Goal: Transaction & Acquisition: Purchase product/service

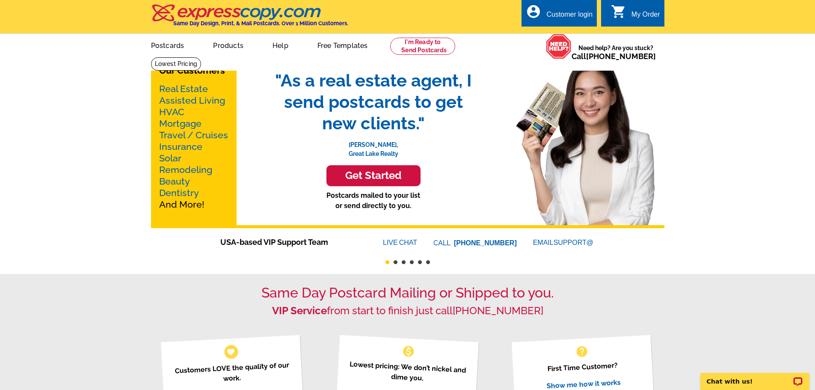
click at [184, 124] on link "Mortgage" at bounding box center [180, 123] width 42 height 11
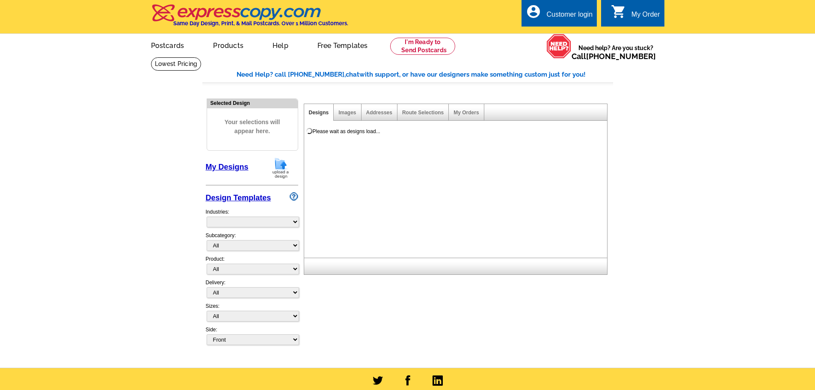
select select "774"
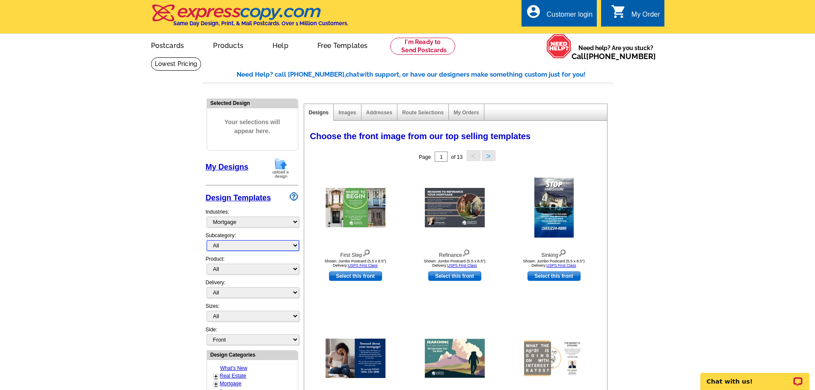
click at [293, 246] on select "All Distressed Homeowners Lending Refinance Seminars" at bounding box center [253, 245] width 92 height 11
select select "1170"
click at [207, 240] on select "All Distressed Homeowners Lending Refinance Seminars" at bounding box center [253, 245] width 92 height 11
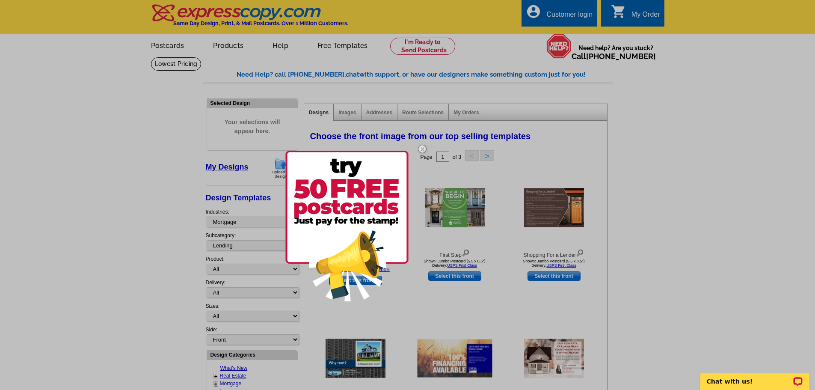
click at [423, 150] on img at bounding box center [422, 148] width 25 height 25
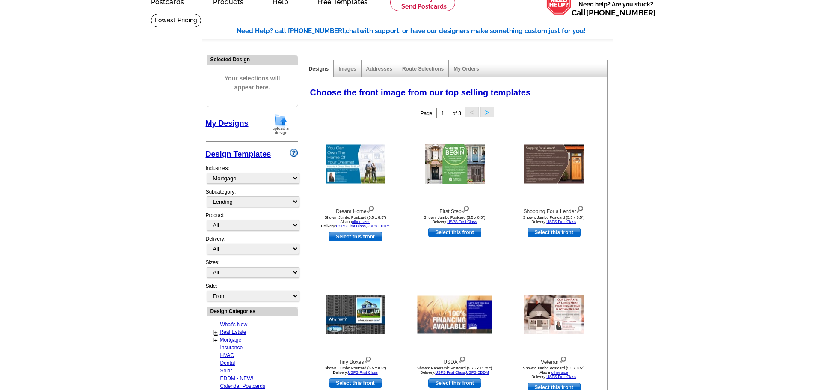
scroll to position [86, 0]
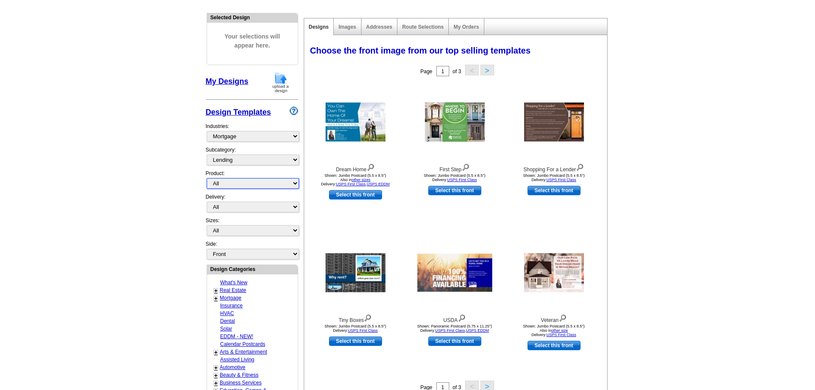
click at [288, 183] on select "All Postcards Letters and flyers Business Cards Door Hangers Greeting Cards" at bounding box center [253, 183] width 92 height 11
select select "1"
click at [207, 178] on select "All Postcards Letters and flyers Business Cards Door Hangers Greeting Cards" at bounding box center [253, 183] width 92 height 11
click at [214, 297] on link "+" at bounding box center [215, 298] width 3 height 7
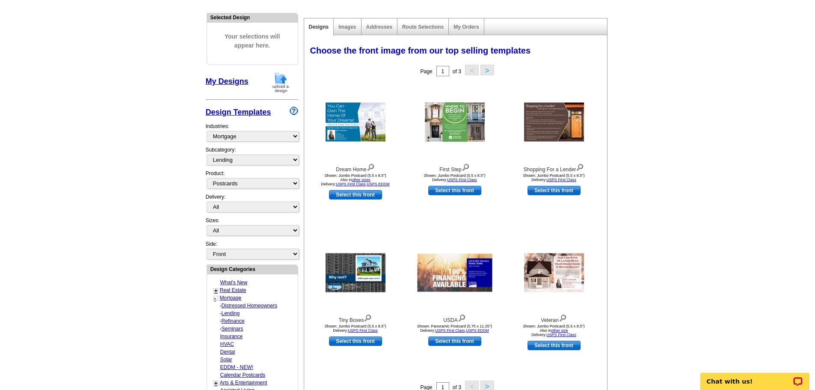
click at [234, 312] on link "Lending" at bounding box center [231, 313] width 18 height 6
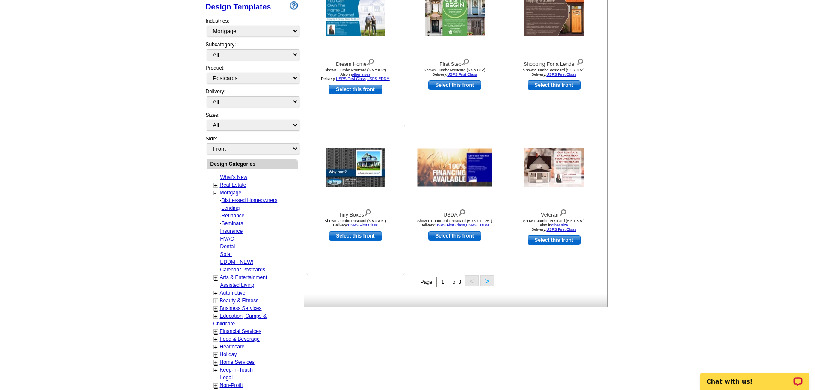
scroll to position [171, 0]
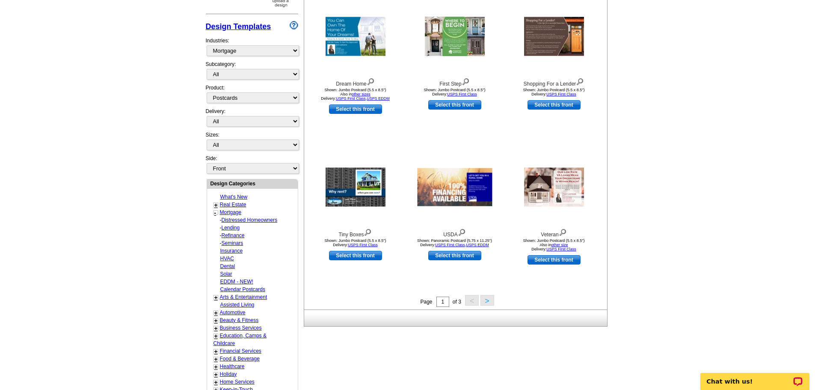
click at [484, 303] on button ">" at bounding box center [487, 300] width 14 height 11
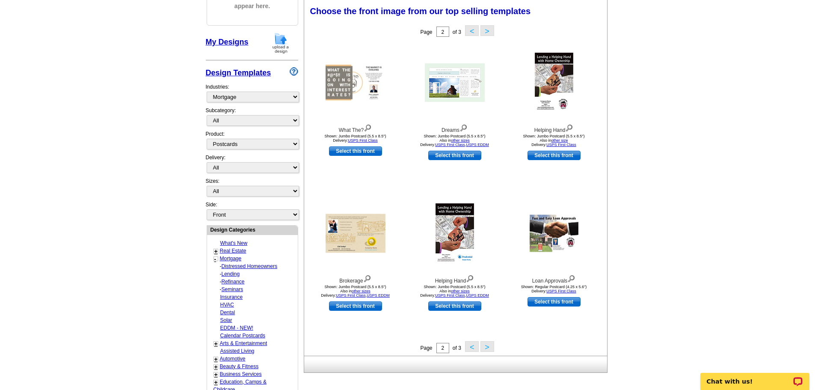
scroll to position [175, 0]
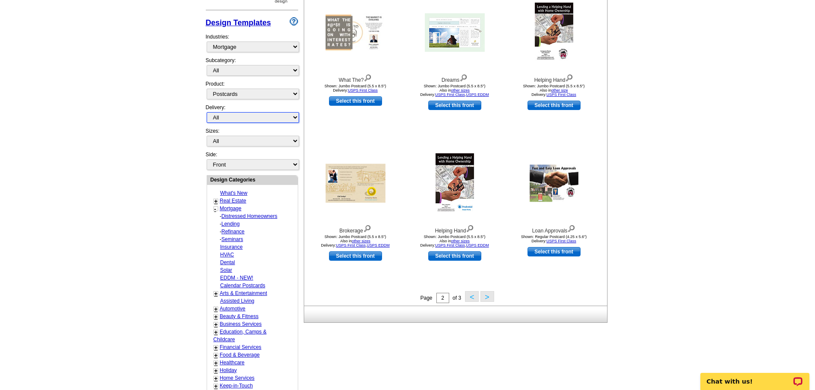
click at [278, 121] on select "All First Class Mail Shipped to Me EDDM Save 66% on Postage" at bounding box center [253, 117] width 92 height 11
select select "3"
click at [207, 112] on select "All First Class Mail Shipped to Me EDDM Save 66% on Postage" at bounding box center [253, 117] width 92 height 11
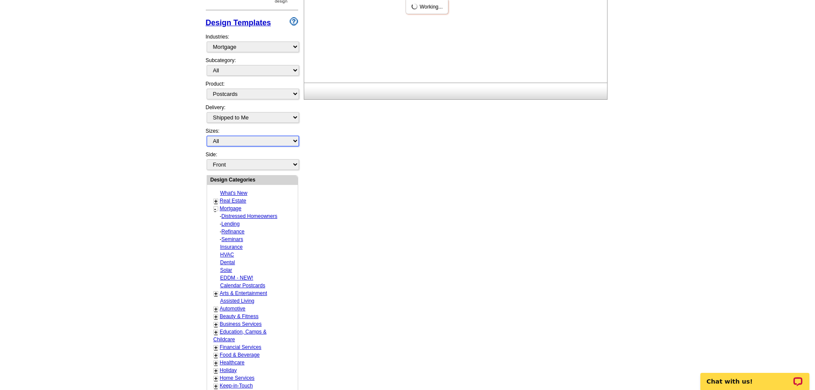
click at [241, 144] on select "All Jumbo Postcard (5.5" x 8.5") Regular Postcard (4.25" x 5.6") Panoramic Post…" at bounding box center [253, 141] width 92 height 11
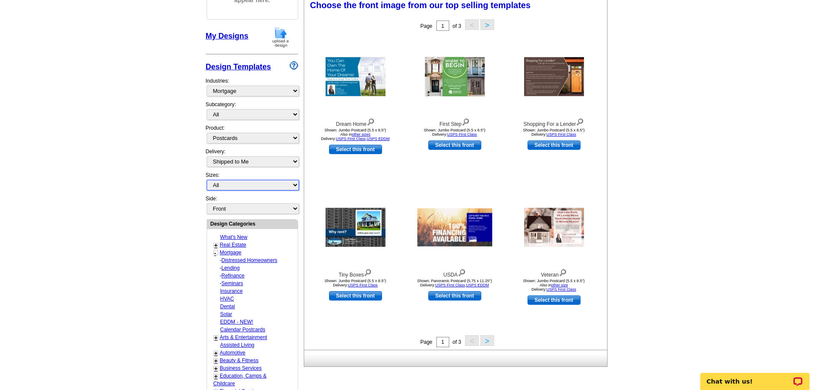
scroll to position [127, 0]
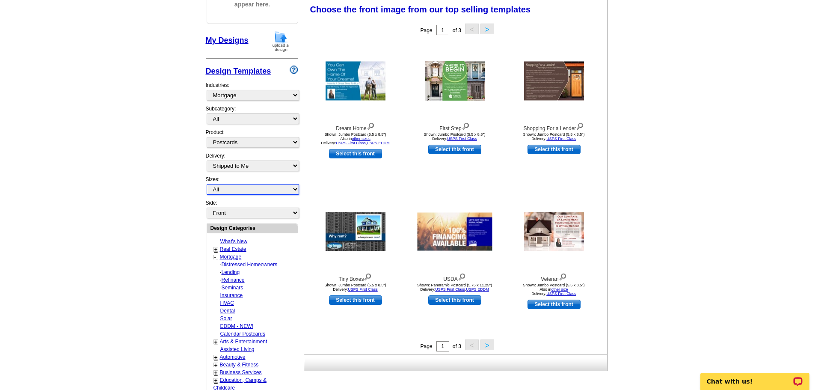
select select "1"
click at [207, 184] on select "All Jumbo Postcard (5.5" x 8.5") Regular Postcard (4.25" x 5.6") Panoramic Post…" at bounding box center [253, 189] width 92 height 11
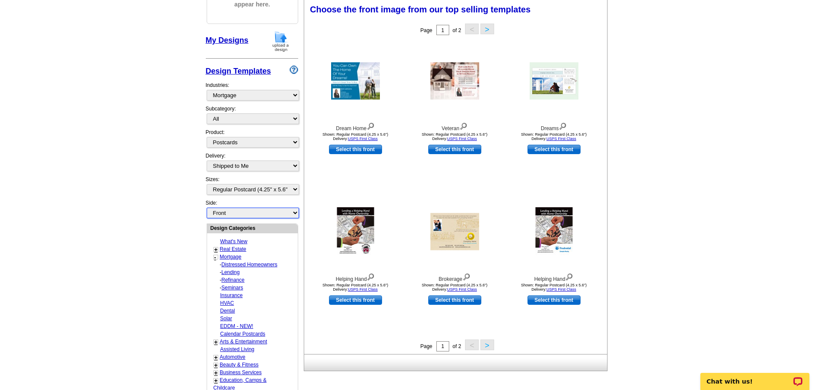
click at [267, 215] on select "Front Back" at bounding box center [253, 212] width 92 height 11
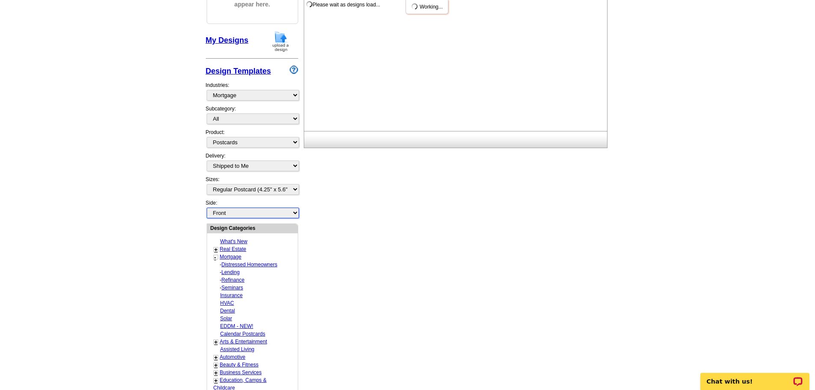
click at [267, 215] on select "Front Back" at bounding box center [253, 212] width 92 height 11
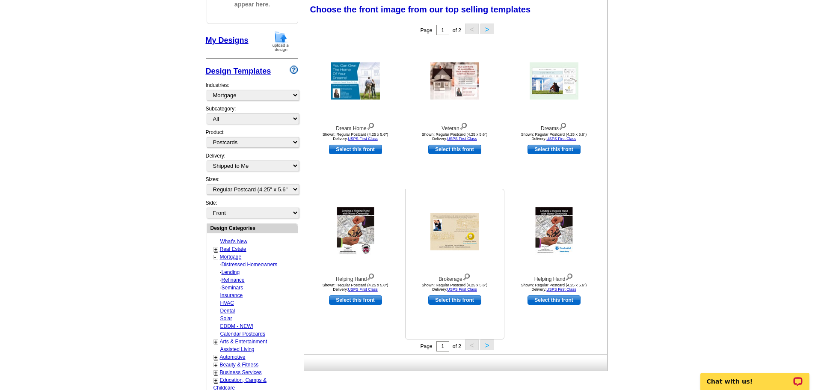
click at [456, 232] on img at bounding box center [454, 231] width 49 height 37
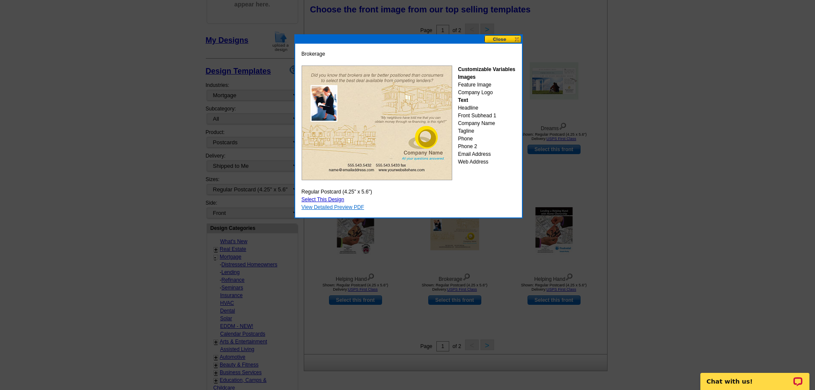
click at [344, 205] on link "View Detailed Preview PDF" at bounding box center [333, 207] width 63 height 6
click at [314, 199] on link "Select This Design" at bounding box center [323, 199] width 43 height 6
select select "back"
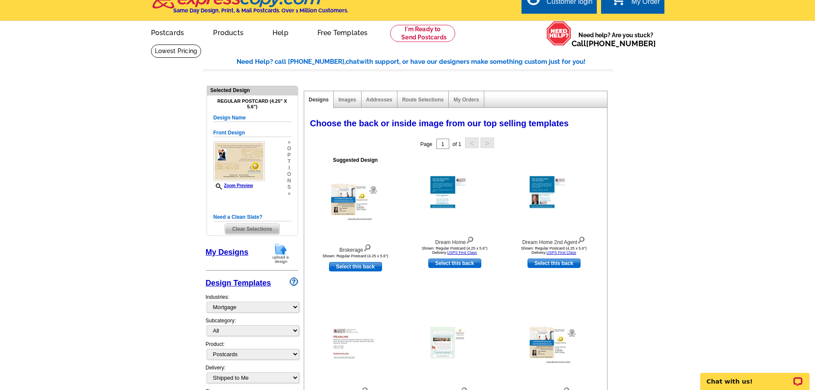
scroll to position [0, 0]
